Goal: Browse casually

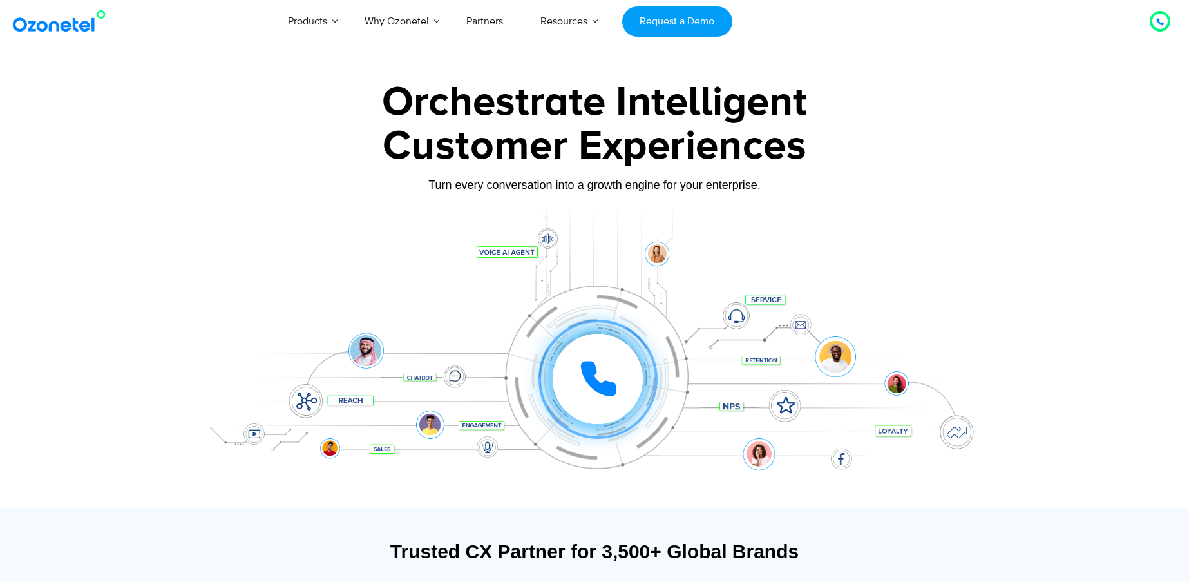
click at [59, 19] on img at bounding box center [62, 21] width 104 height 23
